Goal: Task Accomplishment & Management: Use online tool/utility

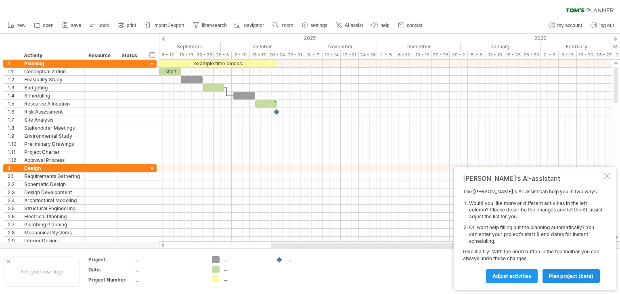
click at [561, 281] on link "plan project (beta)" at bounding box center [570, 276] width 57 height 14
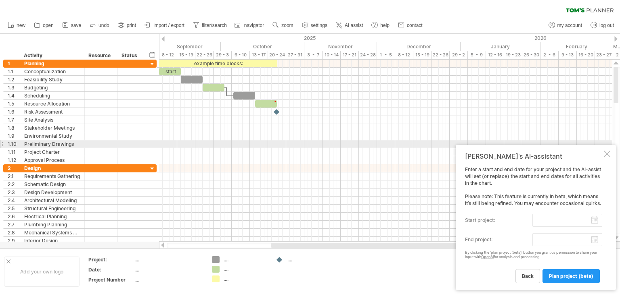
click at [605, 151] on div at bounding box center [606, 154] width 6 height 6
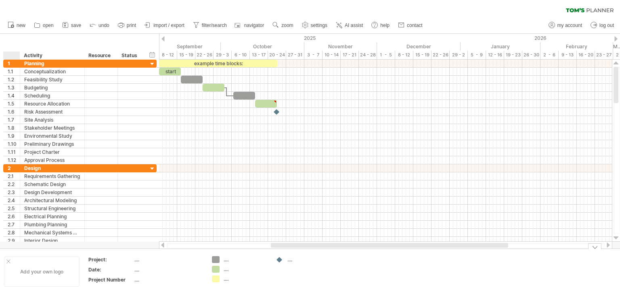
click at [10, 263] on div at bounding box center [8, 262] width 4 height 4
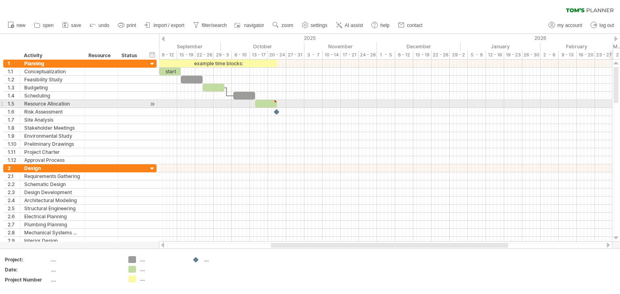
drag, startPoint x: 618, startPoint y: 81, endPoint x: 619, endPoint y: 101, distance: 20.2
click at [619, 101] on div at bounding box center [616, 150] width 6 height 167
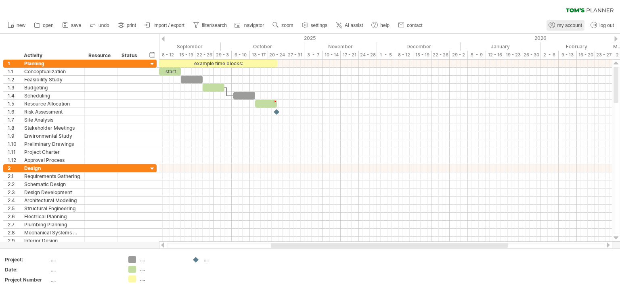
click at [559, 25] on span "my account" at bounding box center [569, 26] width 25 height 6
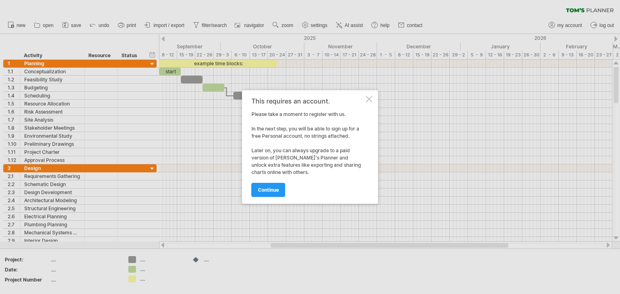
click at [368, 99] on div at bounding box center [369, 99] width 6 height 6
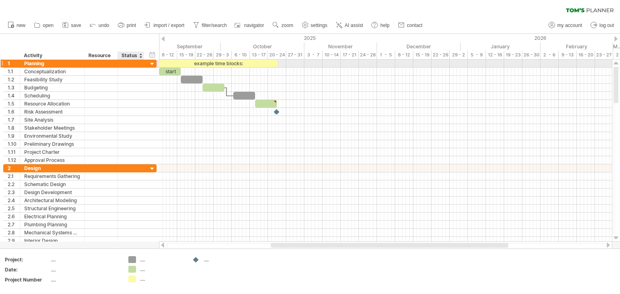
click at [152, 65] on div at bounding box center [152, 65] width 8 height 8
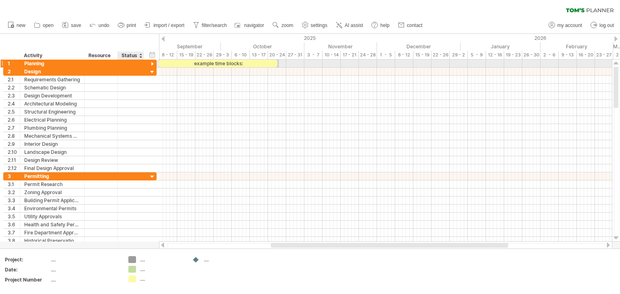
click at [152, 65] on div at bounding box center [152, 65] width 8 height 8
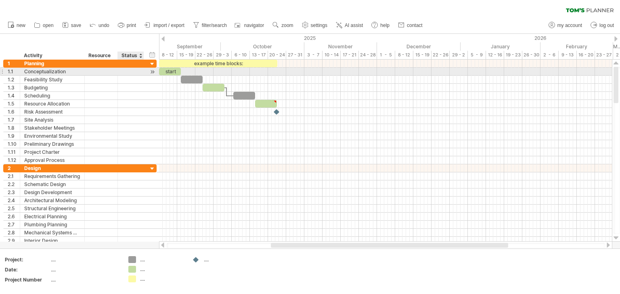
click at [148, 73] on div at bounding box center [152, 72] width 8 height 8
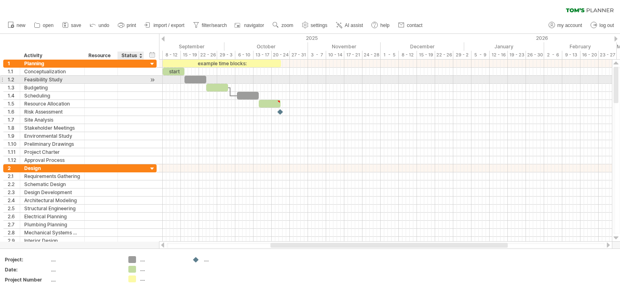
click at [148, 79] on div at bounding box center [152, 80] width 8 height 8
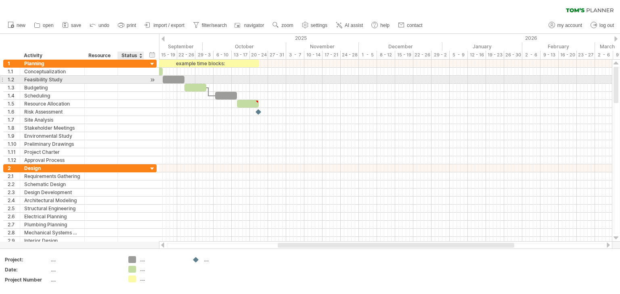
click at [148, 79] on div at bounding box center [152, 80] width 8 height 8
click at [151, 79] on div at bounding box center [152, 80] width 8 height 8
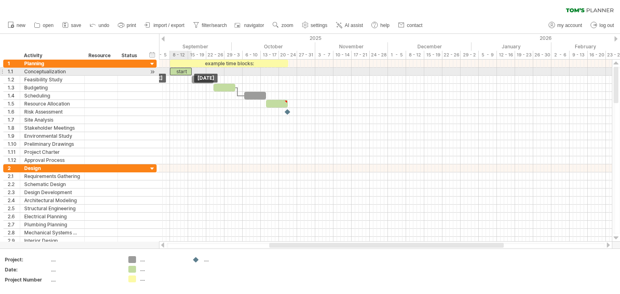
click at [179, 70] on div "start" at bounding box center [181, 72] width 22 height 8
click at [186, 72] on div "*****" at bounding box center [181, 72] width 22 height 8
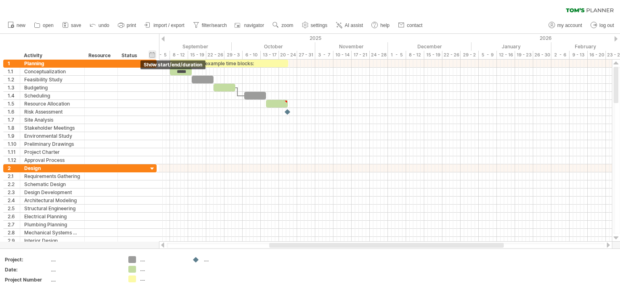
click at [151, 55] on div "hide start/end/duration show start/end/duration" at bounding box center [152, 54] width 8 height 8
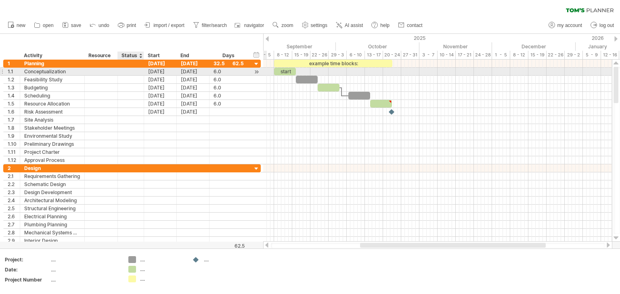
click at [130, 70] on div at bounding box center [131, 72] width 18 height 8
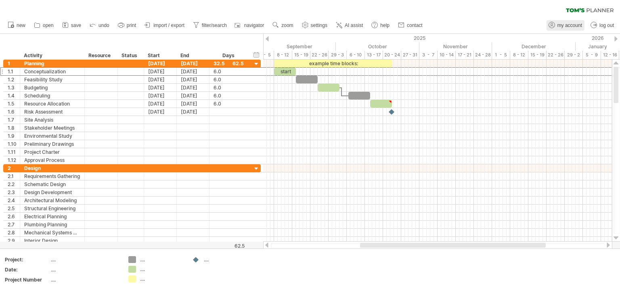
click at [563, 25] on span "my account" at bounding box center [569, 26] width 25 height 6
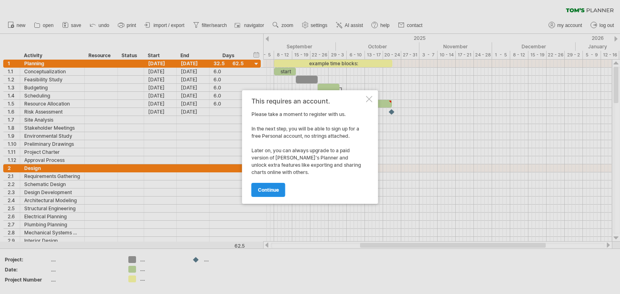
click at [265, 196] on link "continue" at bounding box center [268, 190] width 34 height 14
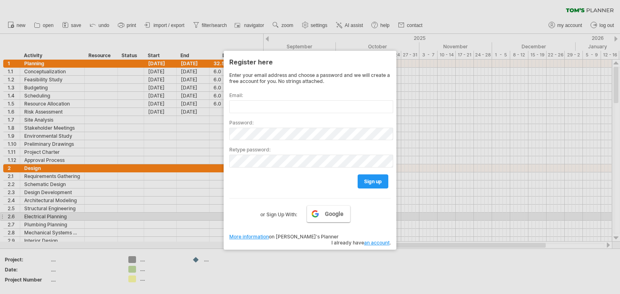
click at [329, 219] on link "Google" at bounding box center [329, 214] width 44 height 17
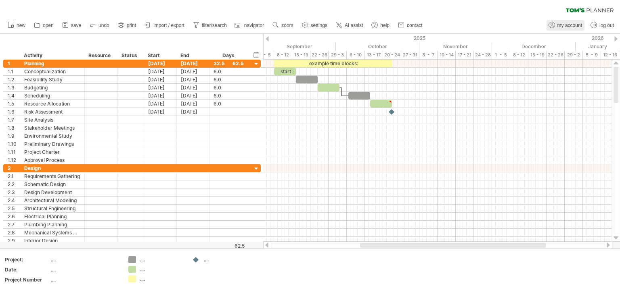
click at [559, 26] on span "my account" at bounding box center [569, 26] width 25 height 6
type input "**********"
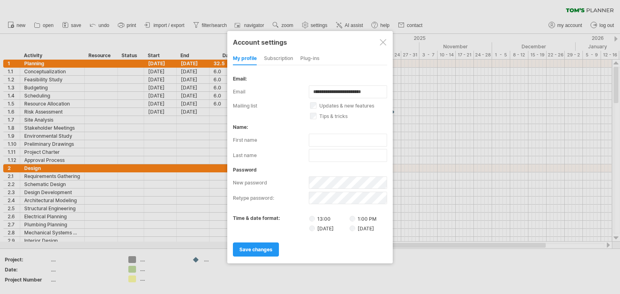
click at [384, 44] on div at bounding box center [383, 42] width 6 height 6
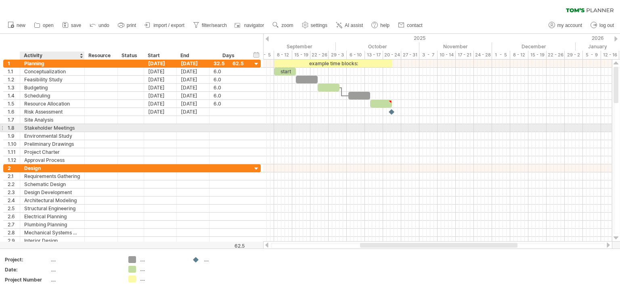
click at [39, 127] on div "Stakeholder Meetings" at bounding box center [52, 128] width 56 height 8
click at [39, 127] on input "**********" at bounding box center [52, 128] width 56 height 8
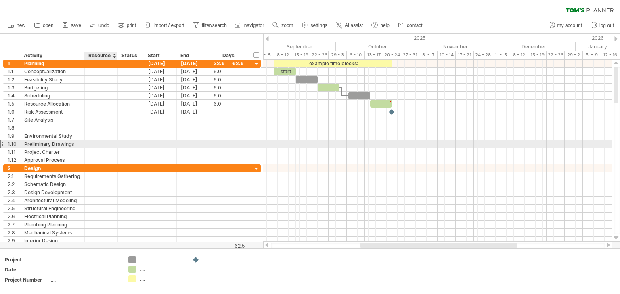
click at [92, 144] on div at bounding box center [101, 144] width 25 height 8
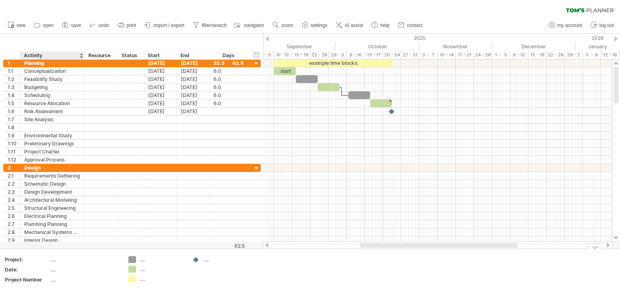
click at [56, 261] on div "...." at bounding box center [85, 260] width 68 height 7
click at [56, 261] on input "text" at bounding box center [83, 260] width 65 height 7
click at [52, 268] on div "...." at bounding box center [85, 270] width 68 height 7
click at [52, 268] on input "text" at bounding box center [83, 270] width 65 height 7
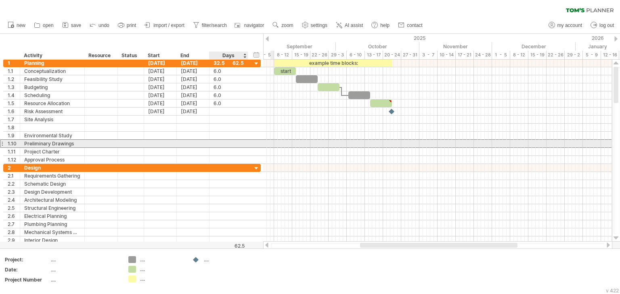
click at [235, 140] on div at bounding box center [228, 144] width 30 height 8
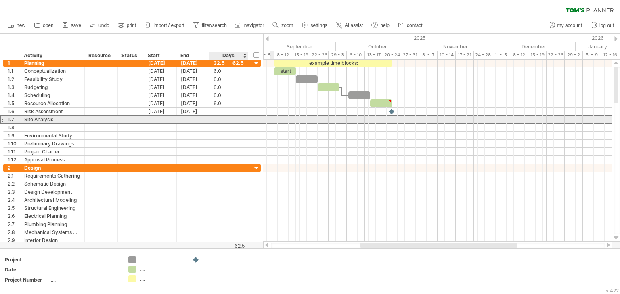
click at [244, 117] on div at bounding box center [228, 120] width 39 height 8
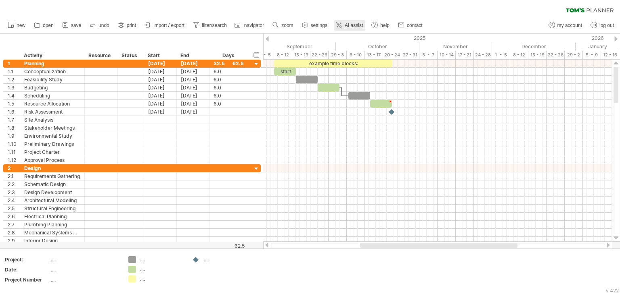
click at [351, 23] on span "AI assist" at bounding box center [353, 26] width 18 height 6
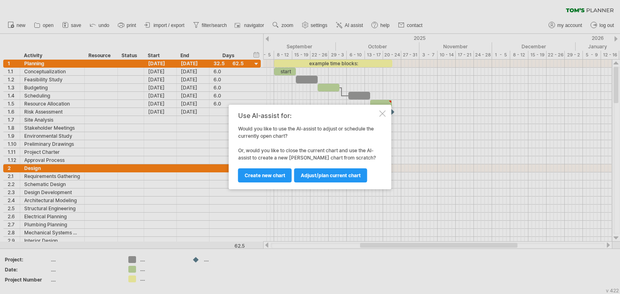
click at [379, 115] on div at bounding box center [382, 114] width 6 height 6
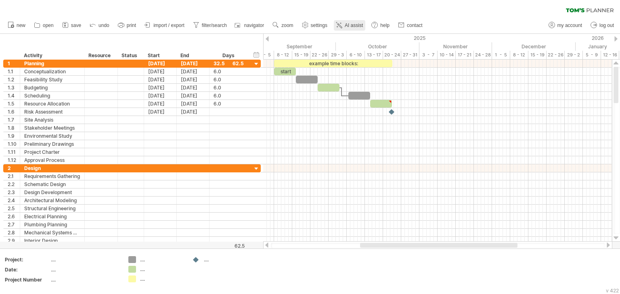
click at [340, 27] on icon at bounding box center [339, 25] width 4 height 4
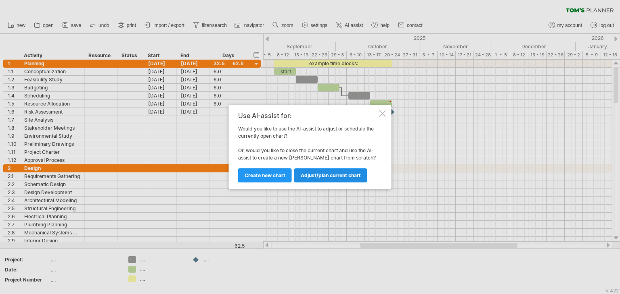
click at [331, 175] on span "Adjust/plan current chart" at bounding box center [330, 176] width 60 height 6
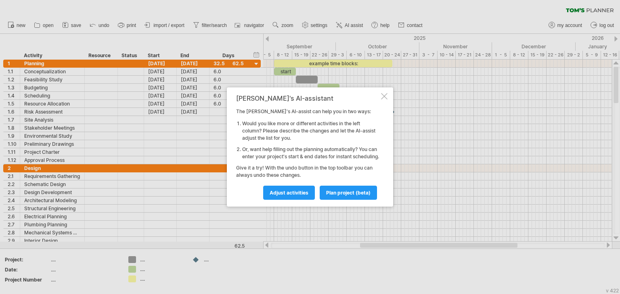
click at [382, 94] on div at bounding box center [384, 96] width 6 height 6
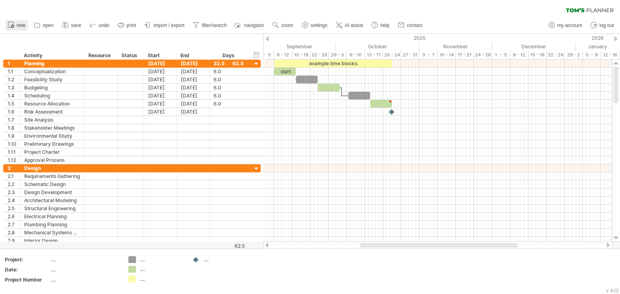
click at [16, 26] on link "new" at bounding box center [17, 25] width 22 height 10
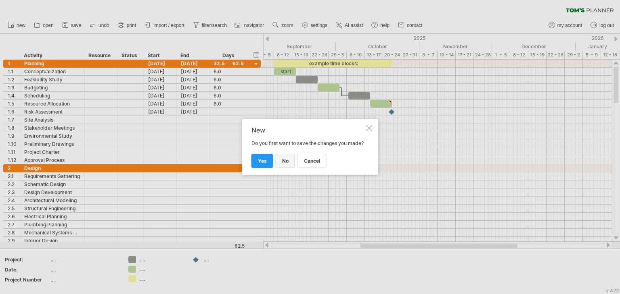
click at [284, 164] on span "no" at bounding box center [285, 161] width 6 height 6
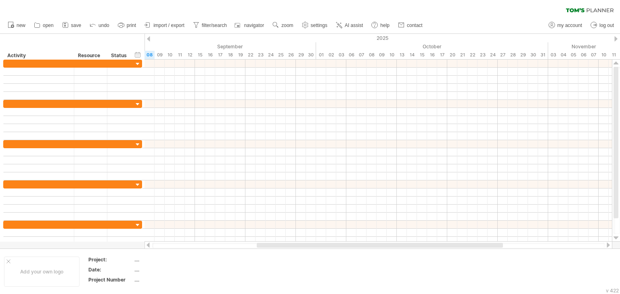
click at [167, 248] on div at bounding box center [378, 245] width 452 height 5
click at [173, 243] on div at bounding box center [378, 245] width 452 height 5
drag, startPoint x: 340, startPoint y: 246, endPoint x: 187, endPoint y: 249, distance: 153.3
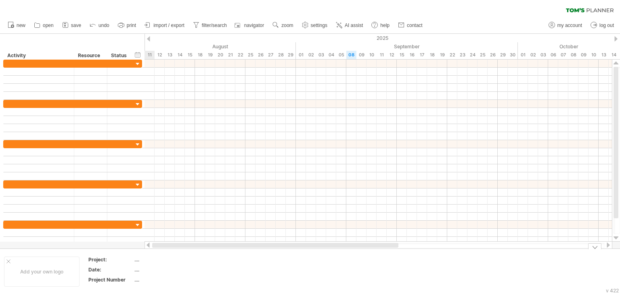
click at [187, 249] on div "Trying to reach [DOMAIN_NAME] Connected again... 0% clear filter new" at bounding box center [310, 147] width 620 height 294
